Goal: Information Seeking & Learning: Check status

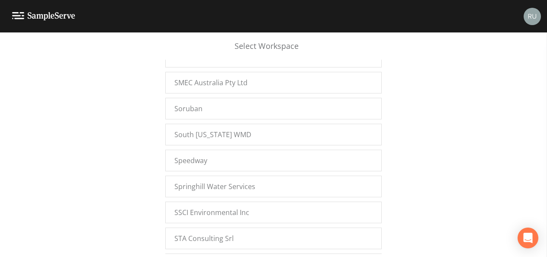
scroll to position [11636, 0]
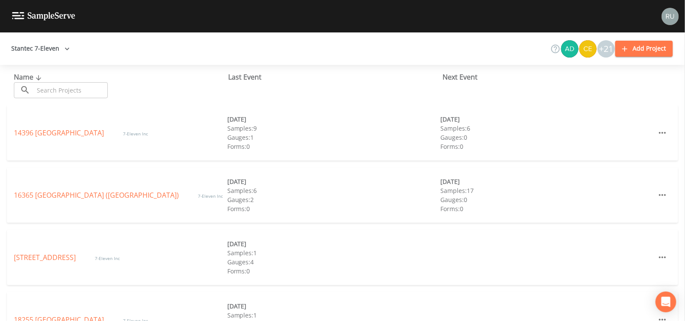
click at [90, 94] on input "text" at bounding box center [71, 90] width 74 height 16
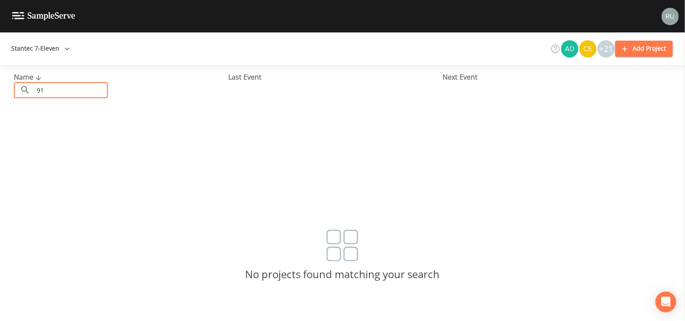
type input "9"
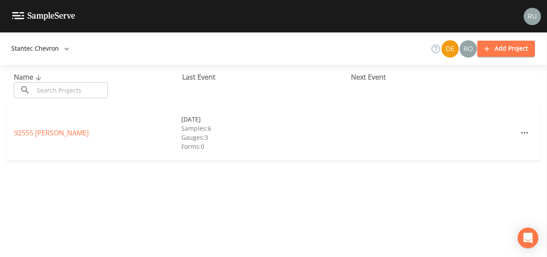
click at [79, 92] on input "text" at bounding box center [71, 90] width 74 height 16
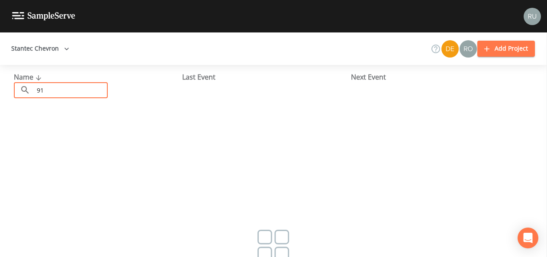
type input "9"
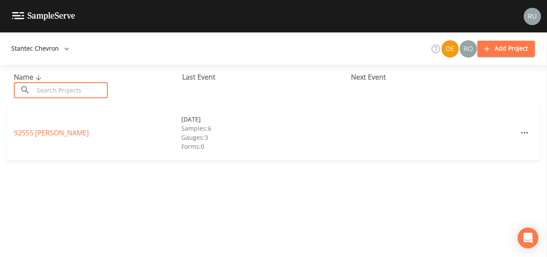
click at [60, 46] on button "Stantec Chevron" at bounding box center [40, 49] width 65 height 16
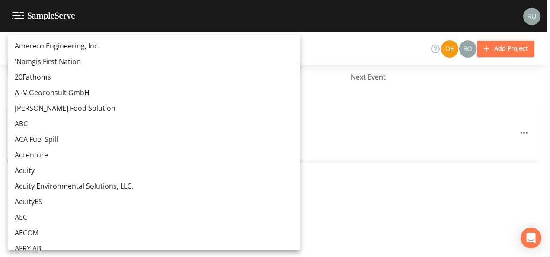
scroll to position [7038, 0]
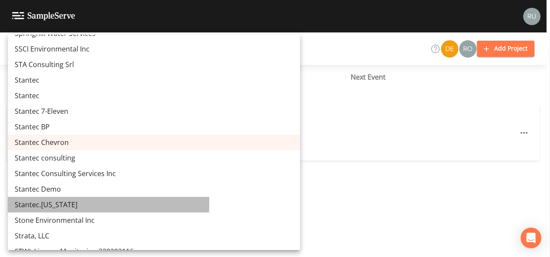
click at [49, 203] on link "Stantec.[US_STATE]" at bounding box center [154, 205] width 293 height 16
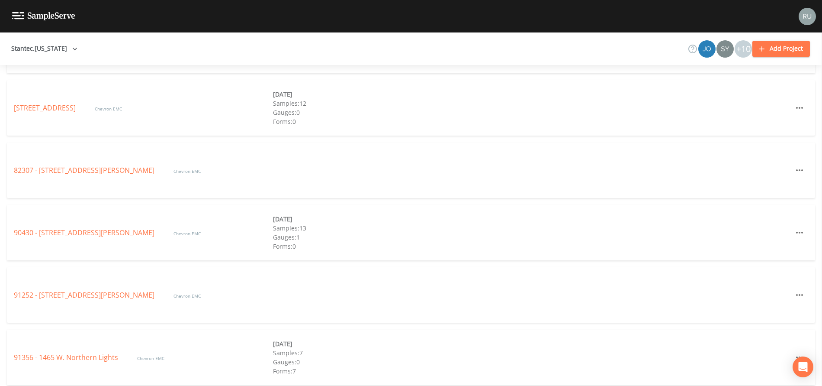
scroll to position [1103, 0]
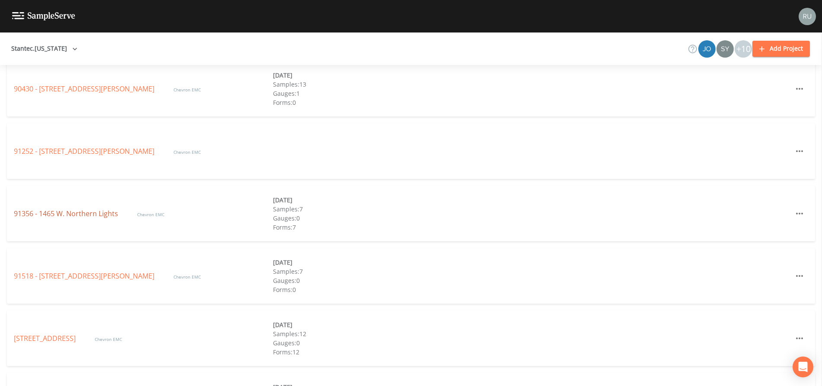
click at [51, 212] on link "91356 - 1465 W. Northern Lights" at bounding box center [67, 214] width 106 height 10
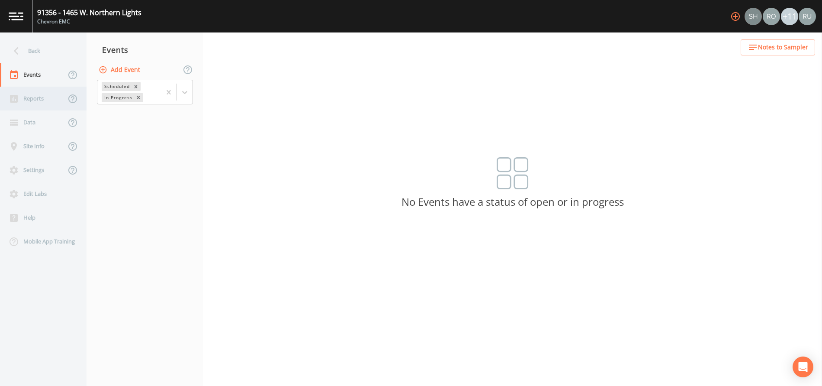
click at [32, 101] on div "Reports" at bounding box center [33, 99] width 66 height 24
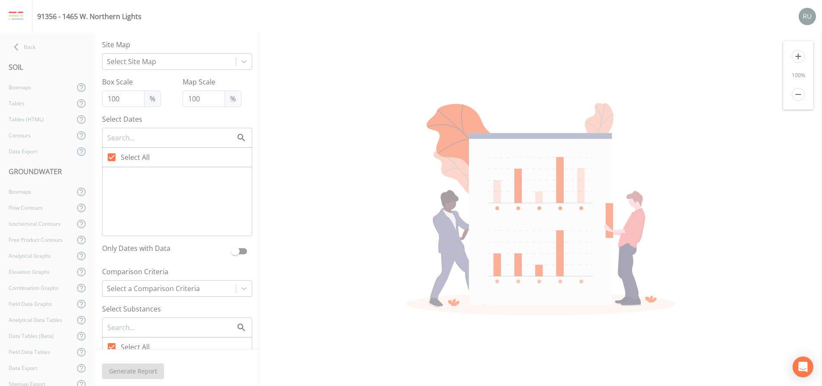
checkbox input "false"
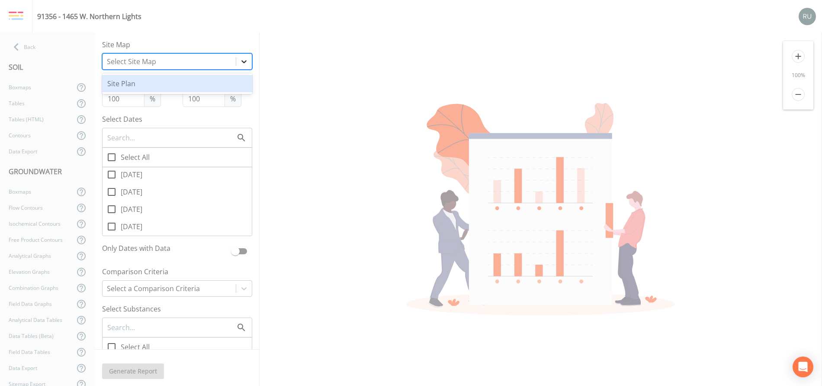
click at [240, 61] on icon at bounding box center [244, 61] width 9 height 9
click at [121, 85] on div "Site Plan" at bounding box center [177, 83] width 150 height 17
checkbox input "false"
click at [113, 161] on icon at bounding box center [111, 157] width 10 height 10
click at [111, 157] on input "Select All" at bounding box center [107, 152] width 9 height 9
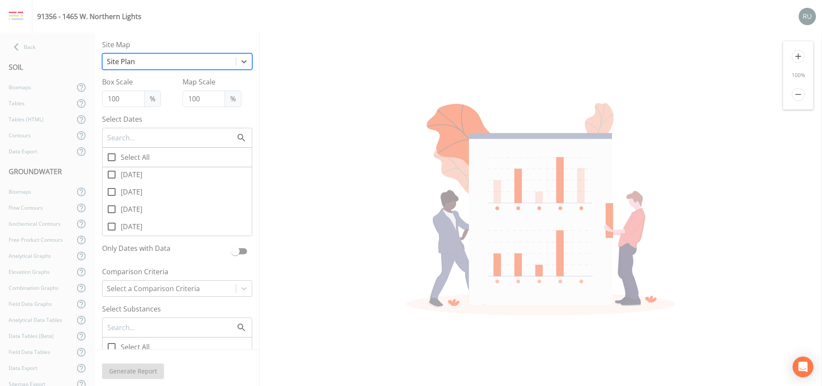
checkbox input "true"
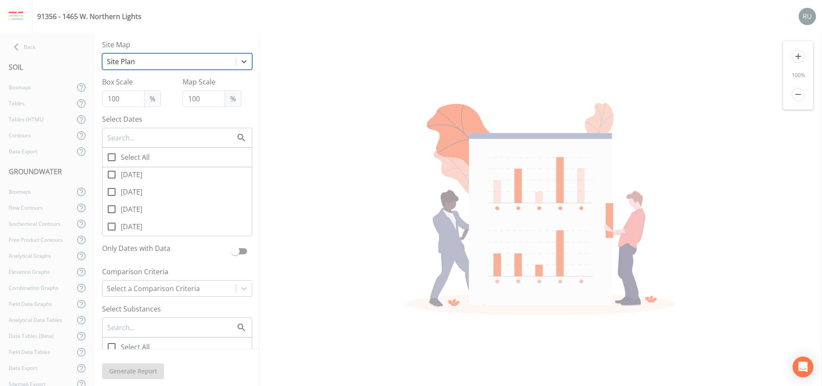
checkbox input "true"
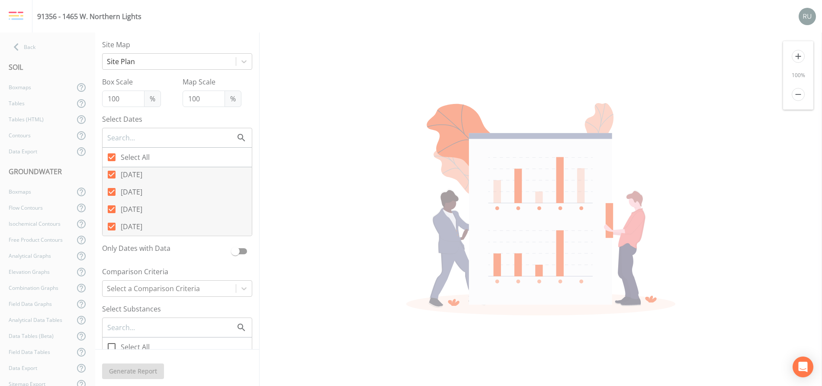
scroll to position [130, 0]
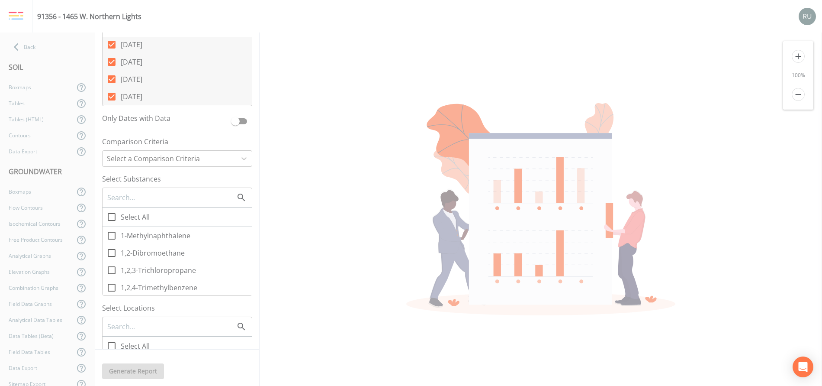
click at [112, 214] on icon at bounding box center [112, 217] width 8 height 8
click at [111, 214] on input "Select All" at bounding box center [107, 212] width 9 height 9
checkbox input "true"
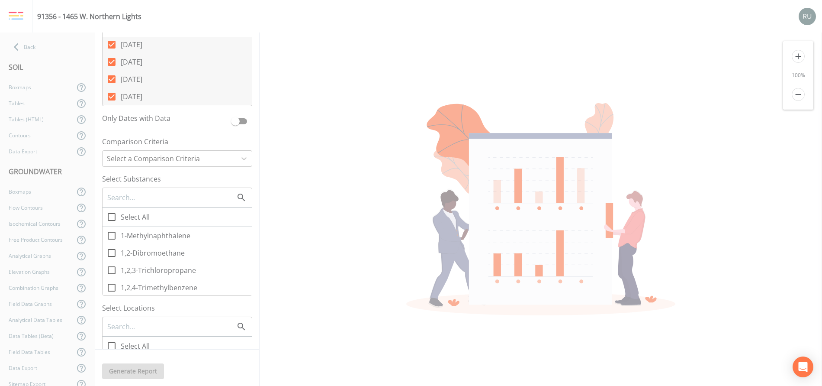
checkbox input "true"
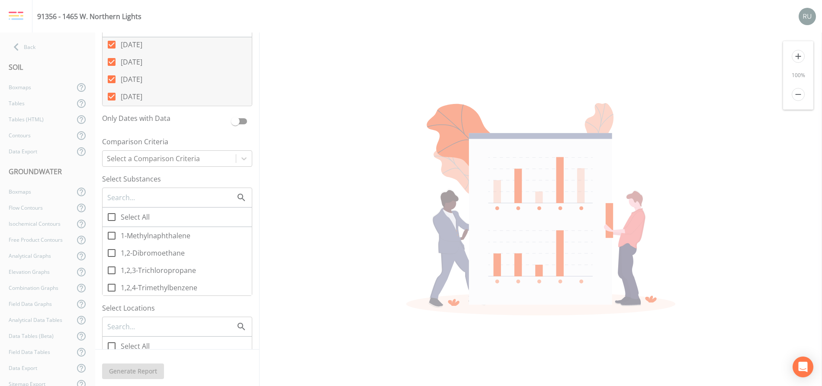
checkbox input "true"
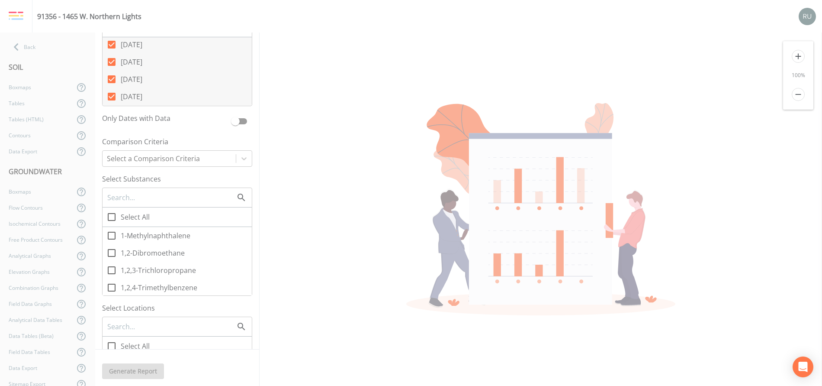
checkbox input "true"
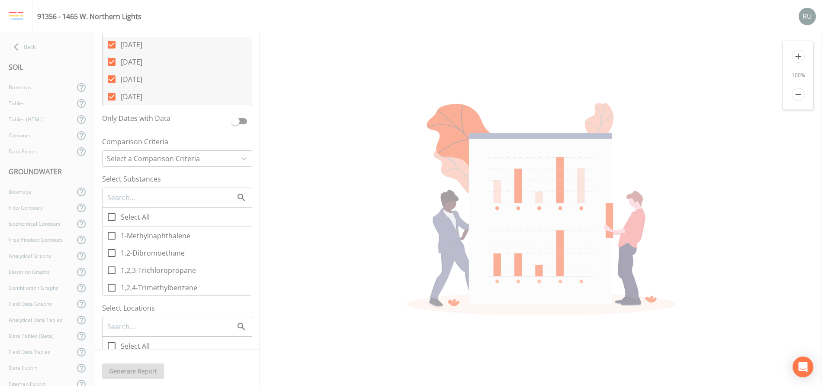
checkbox input "true"
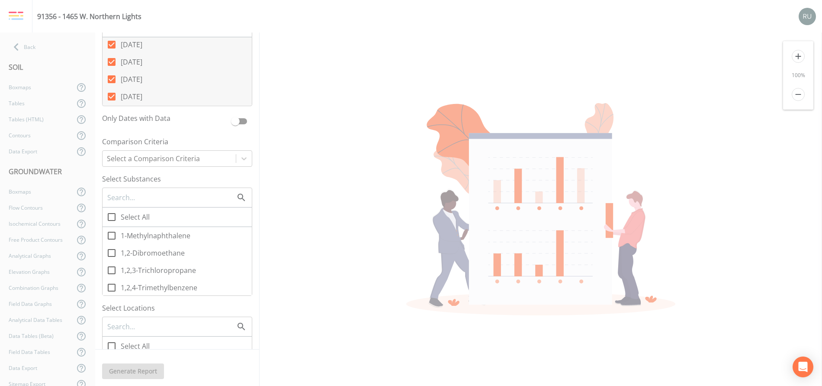
checkbox input "true"
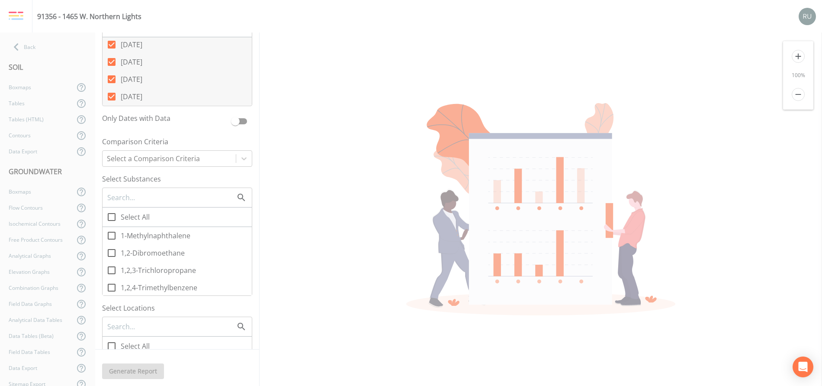
checkbox input "true"
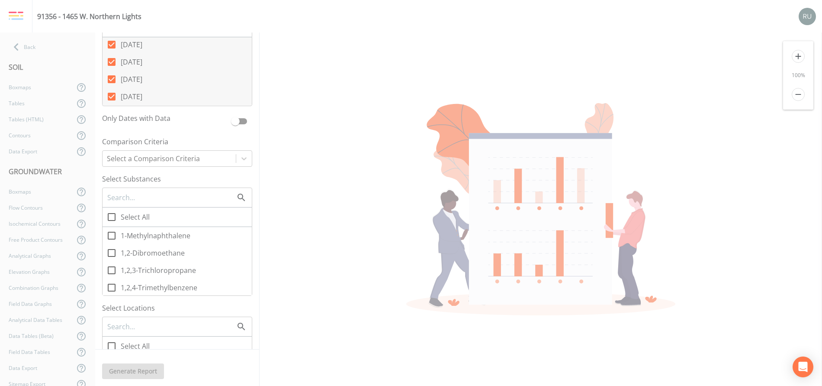
checkbox input "true"
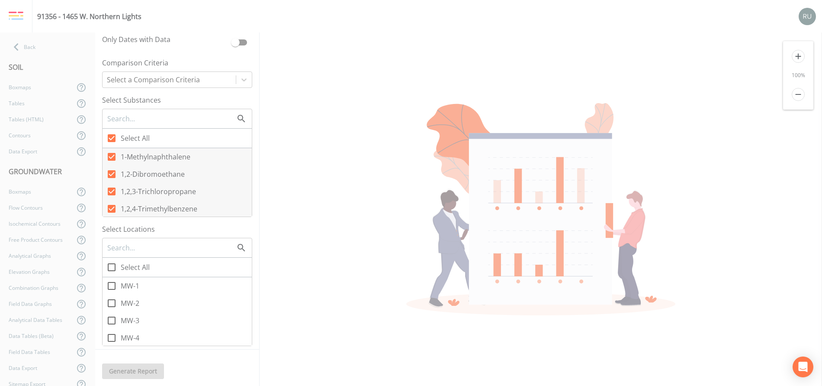
scroll to position [325, 0]
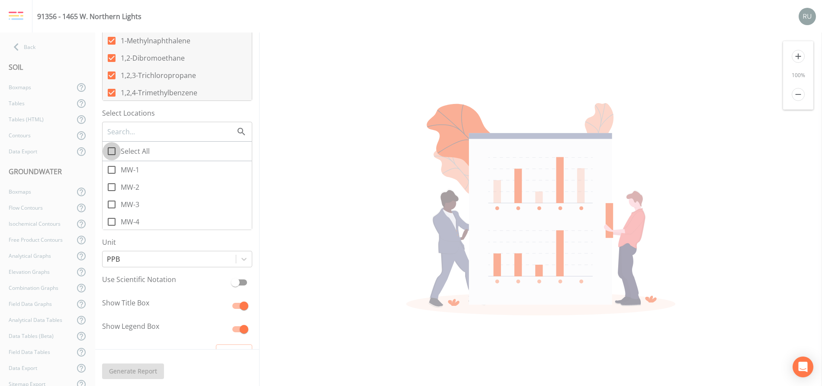
click at [114, 155] on icon at bounding box center [112, 151] width 8 height 8
click at [111, 151] on input "Select All" at bounding box center [107, 146] width 9 height 9
checkbox input "true"
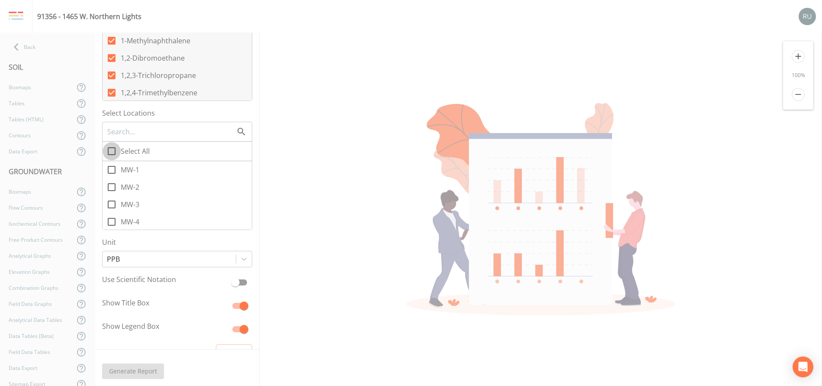
checkbox input "true"
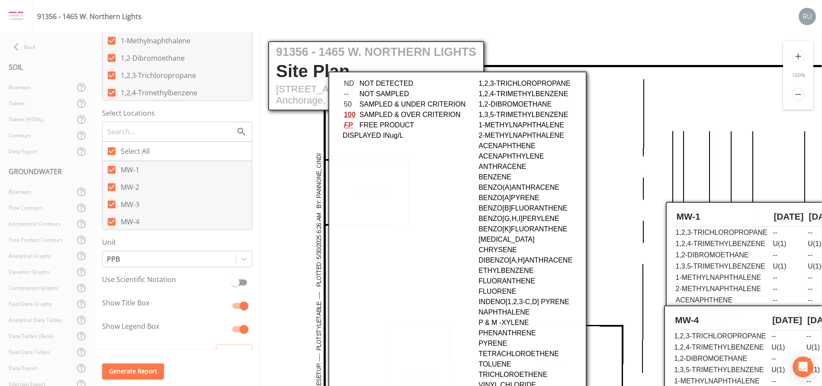
scroll to position [0, 0]
